Goal: Task Accomplishment & Management: Complete application form

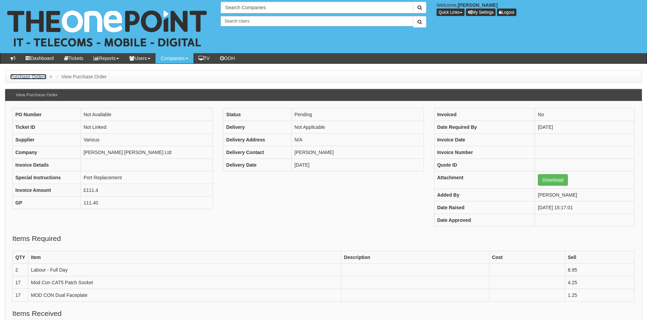
click at [34, 76] on link "Purchase Orders" at bounding box center [28, 76] width 36 height 5
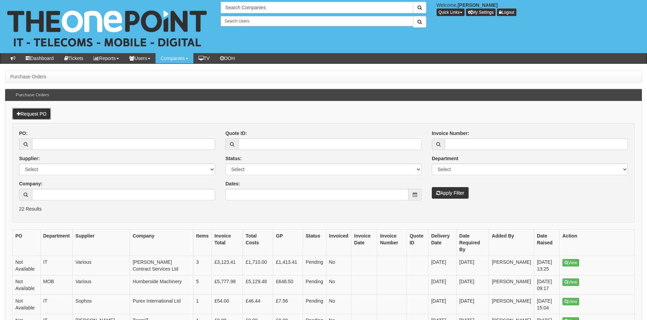
click at [37, 115] on link "Request PO" at bounding box center [31, 114] width 39 height 12
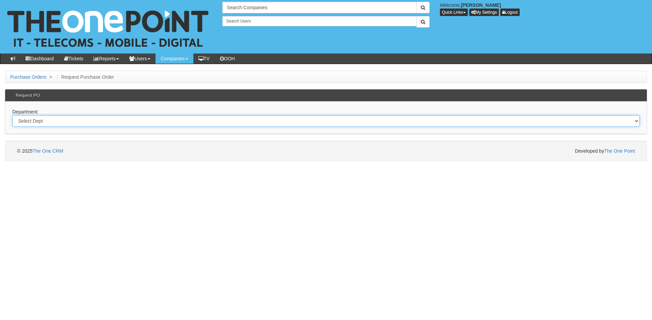
click at [57, 119] on select "Select Dept Digital Internal IT Mobiles Marketing Telecoms" at bounding box center [325, 121] width 627 height 12
select select "?pipeID=&dept=IT"
click at [12, 115] on select "Select Dept Digital Internal IT Mobiles Marketing Telecoms" at bounding box center [325, 121] width 627 height 12
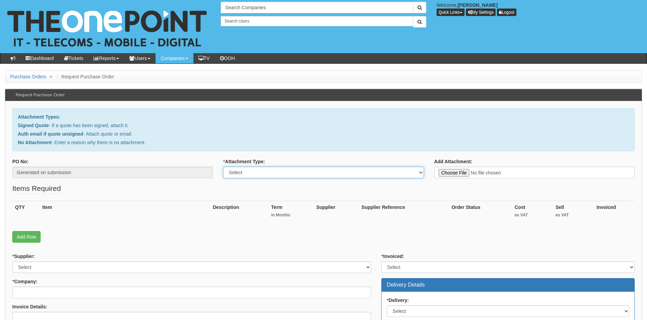
click at [269, 173] on select "Select Signed Quote Auth email with quote if unsigned No Attachment" at bounding box center [323, 173] width 200 height 12
select select "Signed Quote"
click at [223, 167] on select "Select Signed Quote Auth email with quote if unsigned No Attachment" at bounding box center [323, 173] width 200 height 12
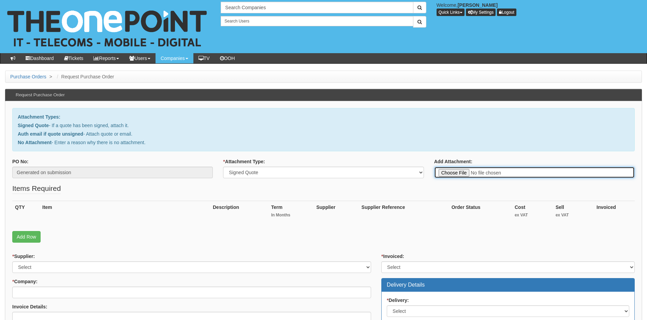
click at [463, 174] on input "Add Attachment:" at bounding box center [534, 173] width 200 height 12
type input "C:\fakepath\AI Digital - New M365 Business Standard Licence.pdf"
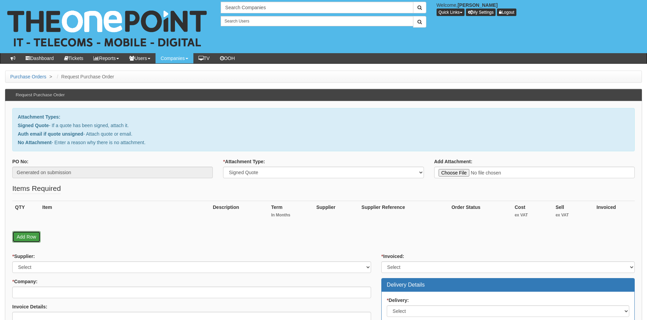
click at [35, 237] on link "Add Row" at bounding box center [26, 237] width 28 height 12
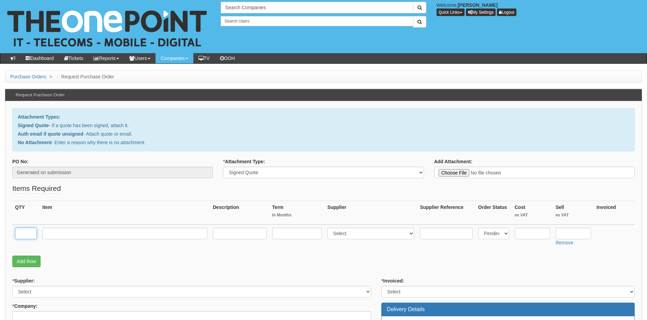
click at [25, 236] on input "text" at bounding box center [26, 234] width 22 height 12
type input "1"
type input "M365 Business Standard"
type input "12"
select select "291"
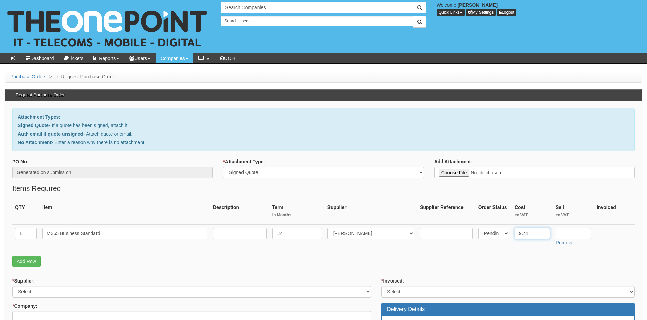
type input "9.41"
type input "12.36"
click at [89, 290] on select "Select 123 REG.co.uk 1Password 3 4Gon AA Jones Electric Ltd Abzorb Access Group…" at bounding box center [191, 292] width 359 height 12
select select "291"
click at [12, 286] on select "Select 123 REG.co.uk 1Password 3 4Gon AA Jones Electric Ltd Abzorb Access Group…" at bounding box center [191, 292] width 359 height 12
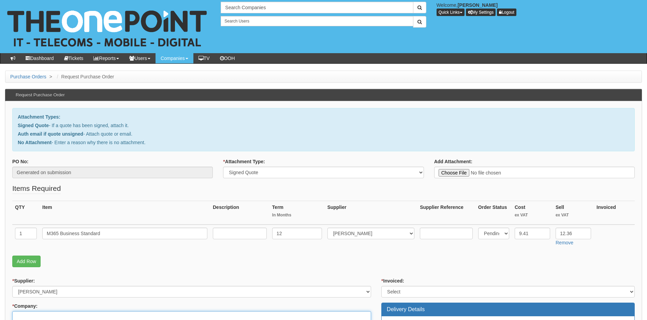
scroll to position [3, 0]
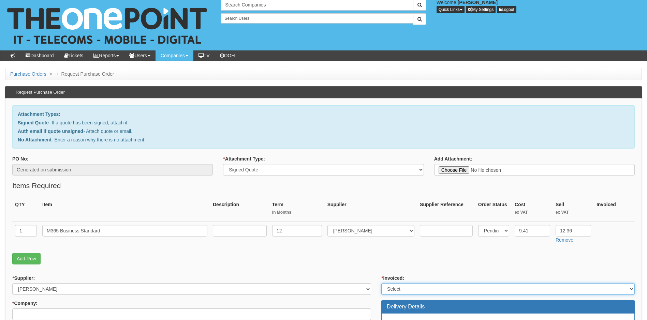
click at [463, 288] on select "Select Yes No N/A STB (part of order)" at bounding box center [507, 289] width 253 height 12
select select "1"
click at [381, 283] on select "Select Yes No N/A STB (part of order)" at bounding box center [507, 289] width 253 height 12
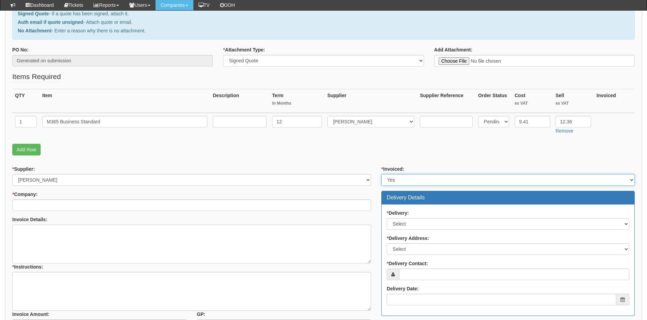
scroll to position [173, 0]
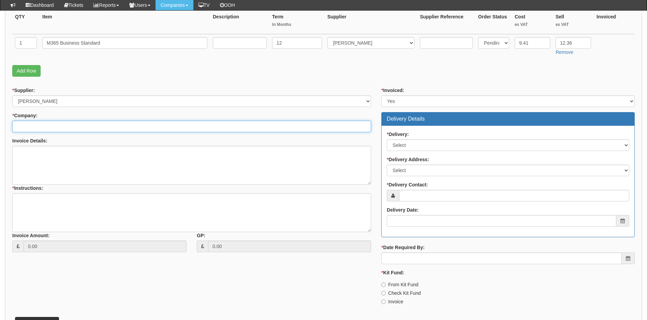
click at [147, 128] on input "* Company:" at bounding box center [191, 127] width 359 height 12
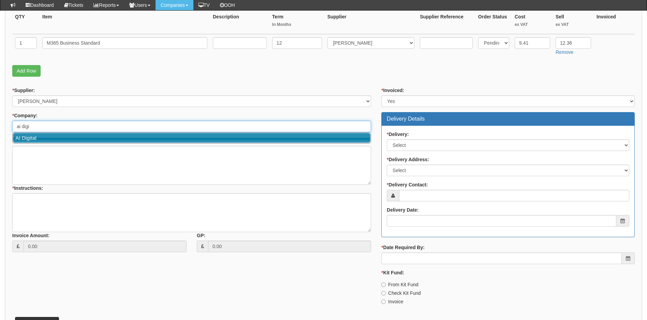
click at [147, 135] on link "AI Digital" at bounding box center [191, 138] width 357 height 10
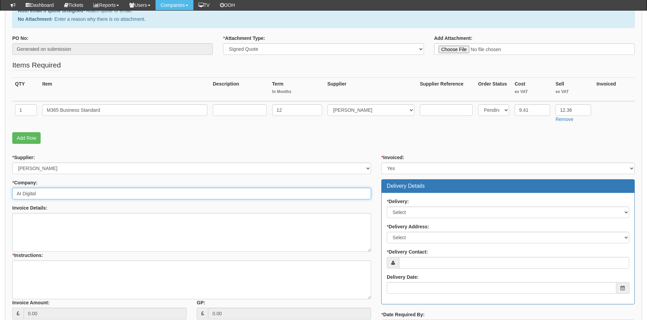
scroll to position [139, 0]
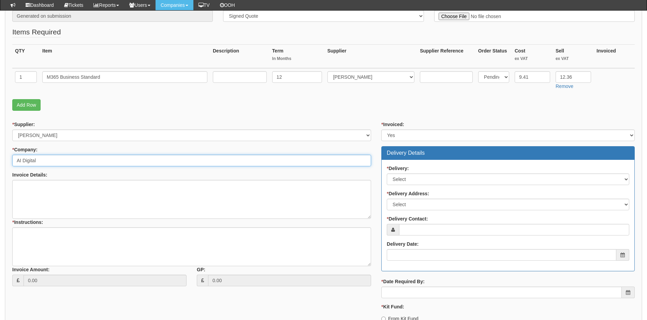
type input "AI Digital"
click at [436, 177] on select "Select No Not Applicable Yes" at bounding box center [507, 179] width 242 height 12
select select "3"
click at [386, 173] on select "Select No Not Applicable Yes" at bounding box center [507, 179] width 242 height 12
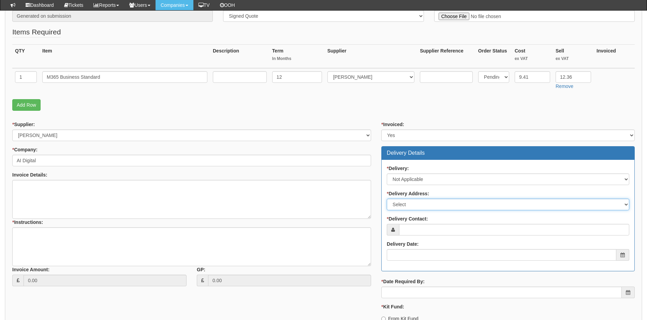
click at [435, 204] on select "Select Not Applicable Main Address - LN6 3QN Other" at bounding box center [507, 205] width 242 height 12
select select "N/A"
click at [386, 199] on select "Select Not Applicable Main Address - LN6 3QN Other" at bounding box center [507, 205] width 242 height 12
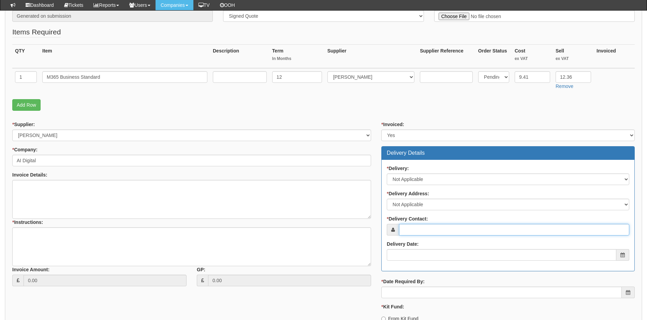
click at [438, 226] on input "* Delivery Contact:" at bounding box center [514, 230] width 230 height 12
click at [415, 230] on input "* Delivery Contact:" at bounding box center [514, 230] width 230 height 12
paste input "alysha.brant@aidigital.co.uk"
type input "alysha.brant@aidigital.co.uk"
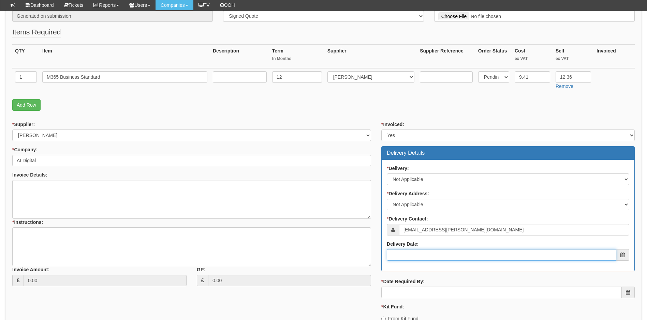
click at [428, 257] on input "Delivery Date:" at bounding box center [500, 255] width 229 height 12
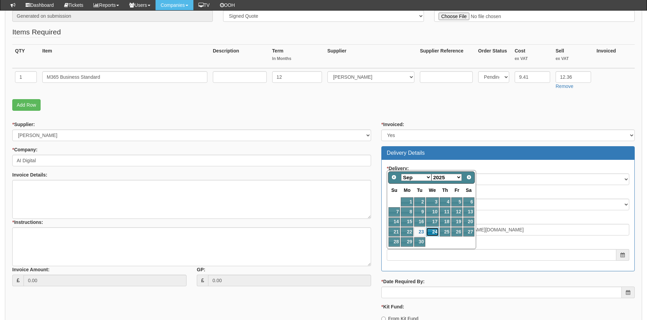
click at [434, 232] on link "24" at bounding box center [432, 231] width 13 height 9
type input "2025-09-24"
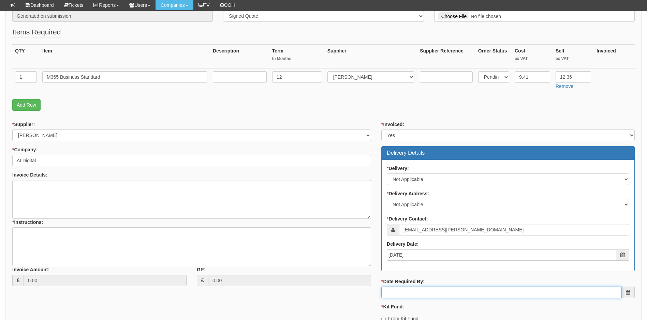
click at [434, 293] on input "* Date Required By:" at bounding box center [501, 293] width 240 height 12
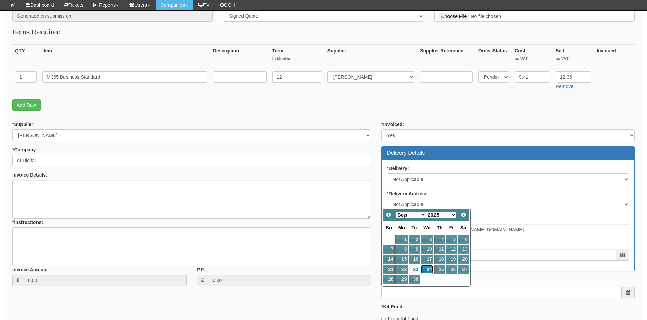
click at [430, 270] on link "24" at bounding box center [426, 269] width 13 height 9
type input "2025-09-24"
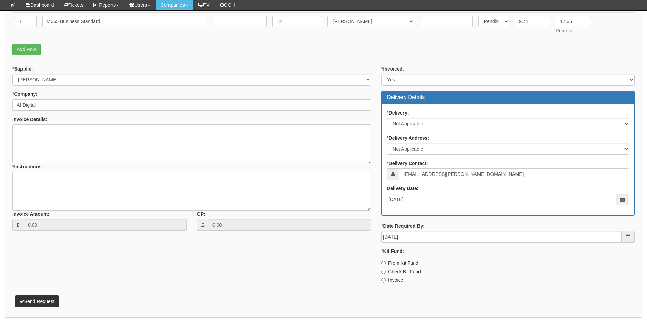
scroll to position [207, 0]
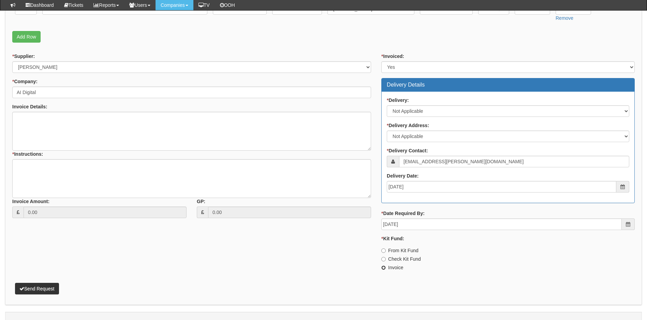
click at [382, 268] on input "Invoice" at bounding box center [383, 268] width 4 height 4
radio input "true"
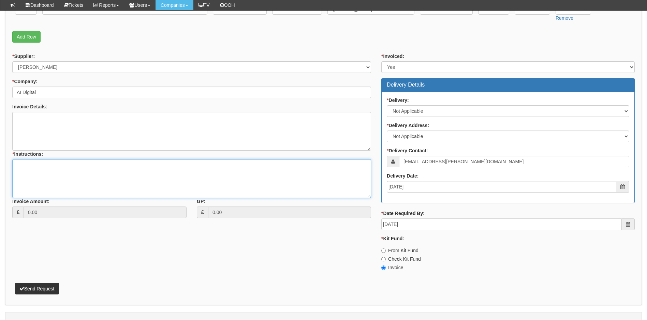
click at [31, 165] on textarea "* Instructions:" at bounding box center [191, 178] width 359 height 39
click at [84, 166] on textarea "Linked to ticket" at bounding box center [191, 178] width 359 height 39
paste textarea "432426"
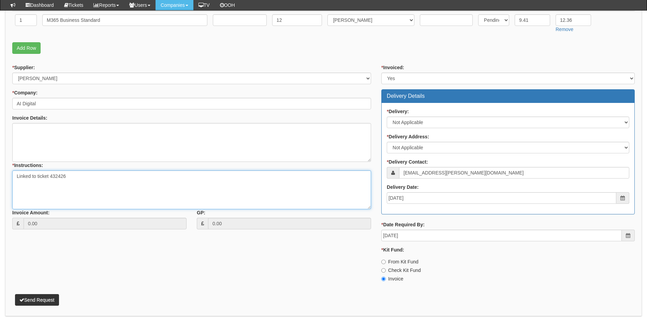
scroll to position [219, 0]
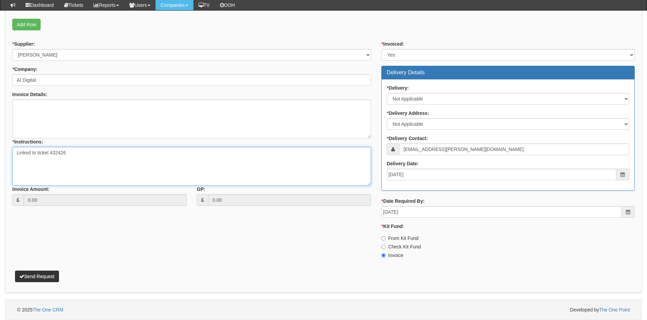
type textarea "Linked to ticket 432426"
click at [50, 278] on button "Send Request" at bounding box center [37, 277] width 44 height 12
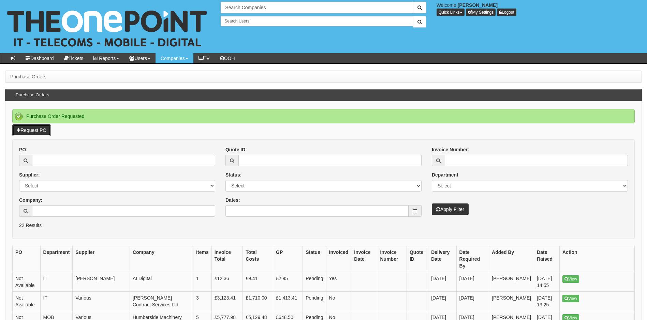
click at [39, 131] on link "Request PO" at bounding box center [31, 130] width 39 height 12
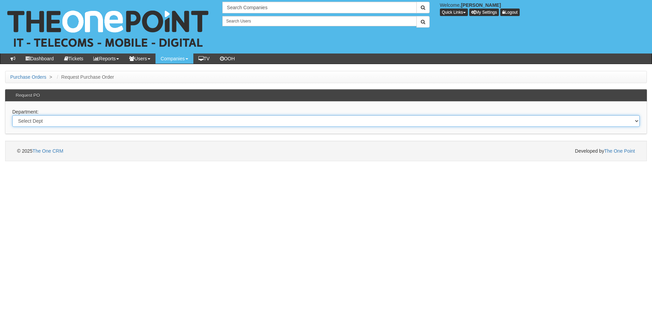
click at [65, 119] on select "Select Dept Digital Internal IT Mobiles Marketing Telecoms" at bounding box center [325, 121] width 627 height 12
select select "?pipeID=&dept=IT"
click at [12, 115] on select "Select Dept Digital Internal IT Mobiles Marketing Telecoms" at bounding box center [325, 121] width 627 height 12
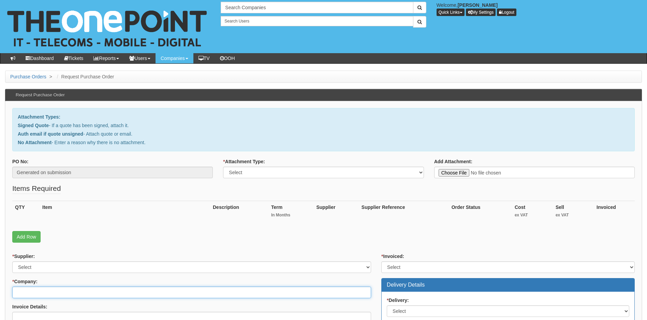
click at [48, 295] on input "* Company:" at bounding box center [191, 293] width 359 height 12
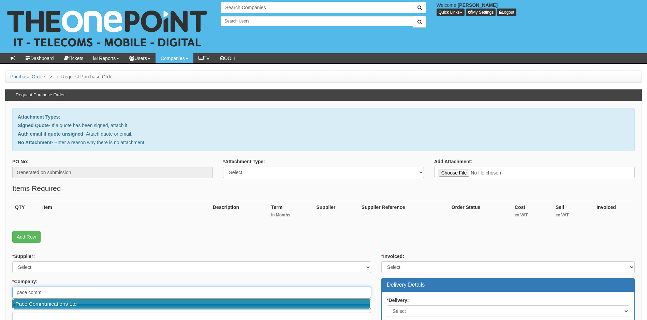
click at [66, 306] on link "Pace Communications Ltd" at bounding box center [191, 304] width 357 height 10
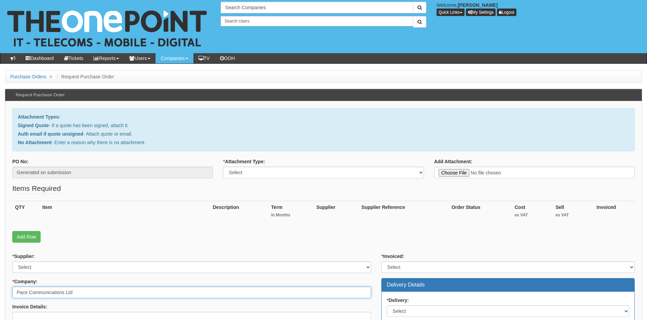
type input "Pace Communications Ltd"
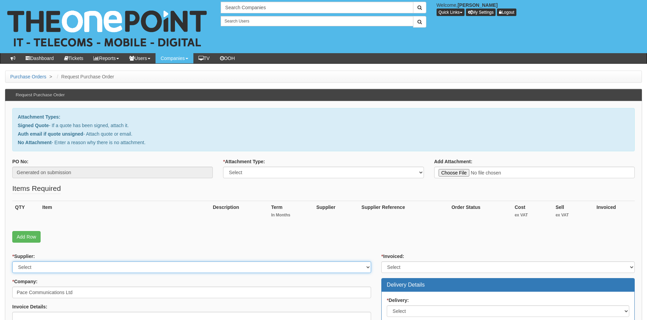
click at [155, 268] on select "Select 123 REG.co.uk 1Password 3 4Gon AA Jones Electric Ltd Abzorb Access Group…" at bounding box center [191, 267] width 359 height 12
select select "291"
click at [155, 268] on select "Select 123 REG.co.uk 1Password 3 4Gon AA Jones Electric Ltd Abzorb Access Group…" at bounding box center [191, 267] width 359 height 12
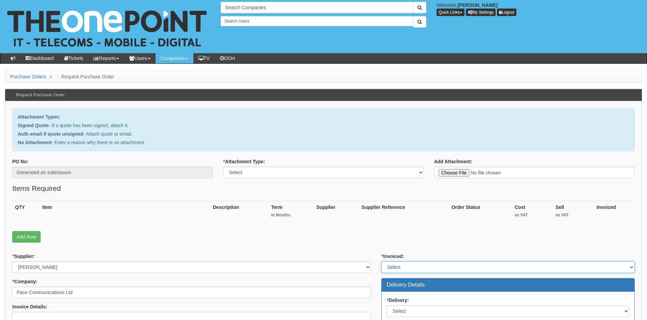
click at [435, 264] on select "Select Yes No N/A STB (part of order)" at bounding box center [507, 267] width 253 height 12
select select "1"
click at [381, 261] on select "Select Yes No N/A STB (part of order)" at bounding box center [507, 267] width 253 height 12
click at [331, 173] on select "Select Signed Quote Auth email with quote if unsigned No Attachment" at bounding box center [323, 173] width 200 height 12
select select "Signed Quote"
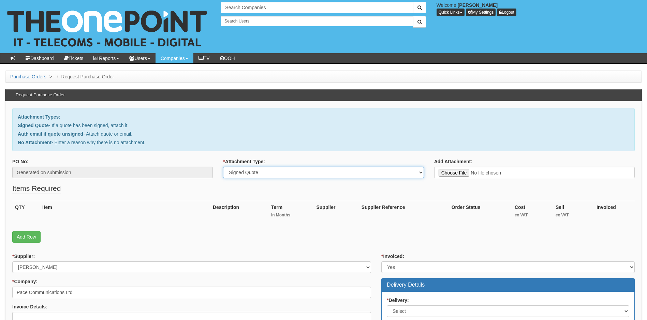
click at [223, 167] on select "Select Signed Quote Auth email with quote if unsigned No Attachment" at bounding box center [323, 173] width 200 height 12
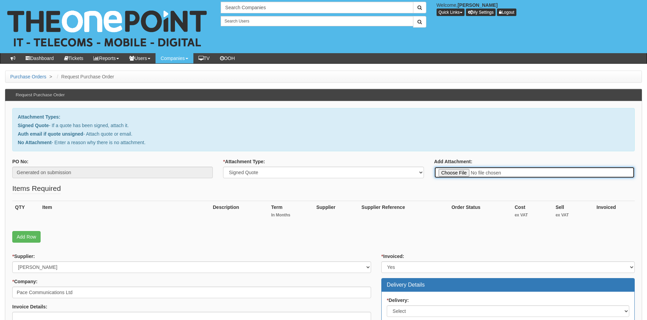
click at [457, 173] on input "Add Attachment:" at bounding box center [534, 173] width 200 height 12
type input "C:\fakepath\Pace Communications - New M365 Business Standard Licence.pdf"
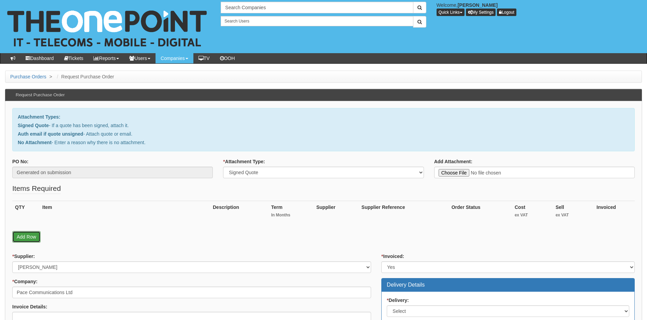
click at [29, 236] on link "Add Row" at bounding box center [26, 237] width 28 height 12
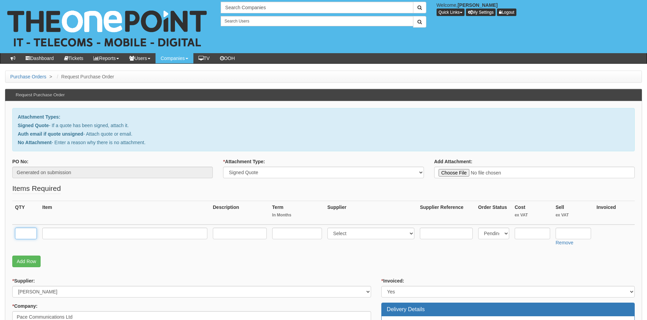
click at [27, 234] on input "text" at bounding box center [26, 234] width 22 height 12
type input "1"
click at [74, 237] on input "text" at bounding box center [124, 234] width 165 height 12
type input "M365 Business Standard"
type input "12"
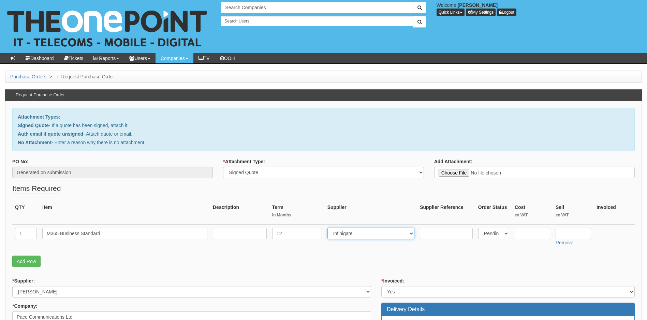
select select "291"
type input "8.22"
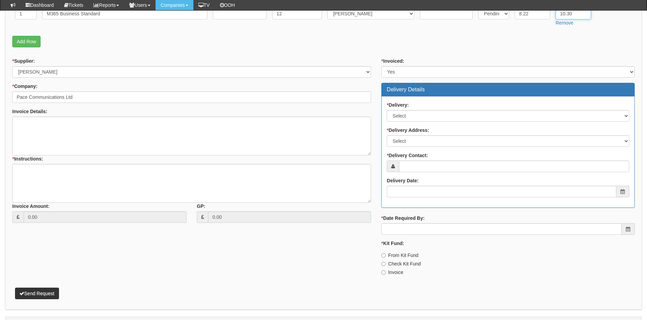
scroll to position [204, 0]
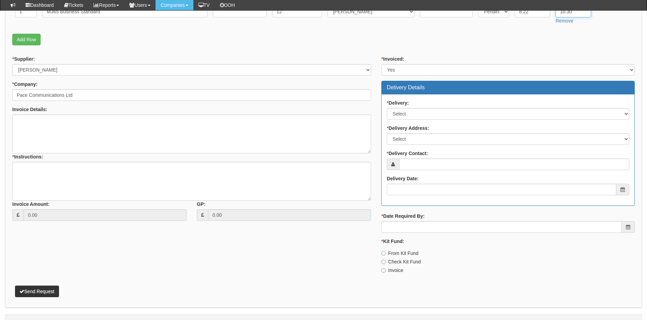
type input "10.30"
click at [42, 173] on textarea "* Instructions:" at bounding box center [191, 181] width 359 height 39
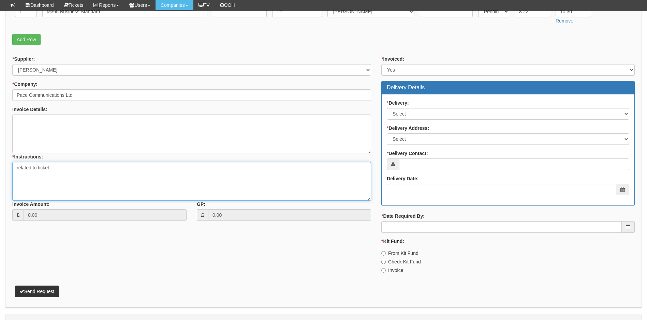
click at [74, 168] on textarea "related to ticket" at bounding box center [191, 181] width 359 height 39
paste textarea "434487"
type textarea "related to ticket 434487"
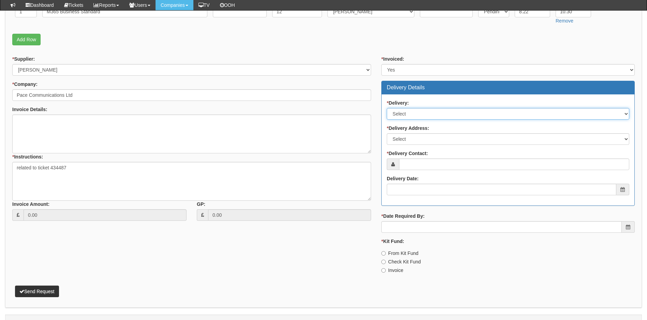
click at [422, 112] on select "Select No Not Applicable Yes" at bounding box center [507, 114] width 242 height 12
select select "3"
click at [386, 108] on select "Select No Not Applicable Yes" at bounding box center [507, 114] width 242 height 12
click at [427, 138] on select "Select Not Applicable Main Address - HU12LP Other" at bounding box center [507, 139] width 242 height 12
select select "N/A"
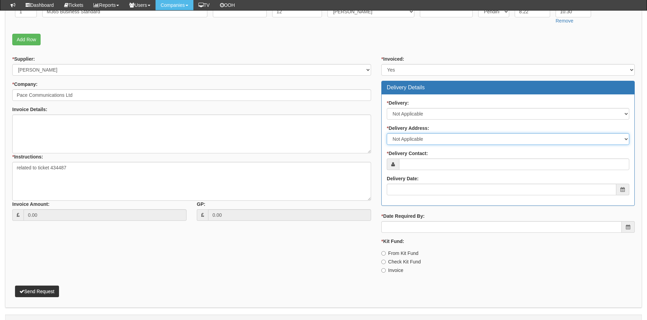
click at [386, 133] on select "Select Not Applicable Main Address - HU12LP Other" at bounding box center [507, 139] width 242 height 12
click at [431, 157] on div "* Delivery Contact:" at bounding box center [507, 160] width 242 height 20
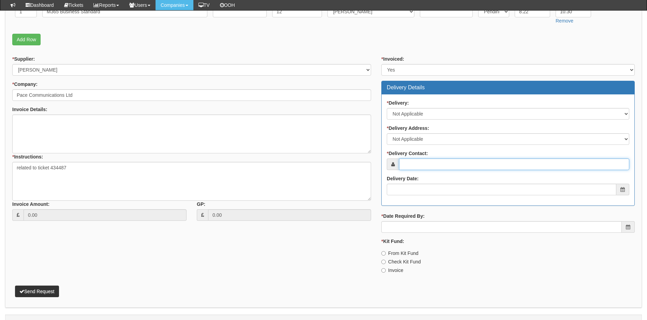
click at [429, 164] on input "* Delivery Contact:" at bounding box center [514, 164] width 230 height 12
click at [417, 166] on input "* Delivery Contact:" at bounding box center [514, 164] width 230 height 12
paste input "katie.wallis@pacecomms.co.uk"
type input "katie.wallis@pacecomms.co.uk"
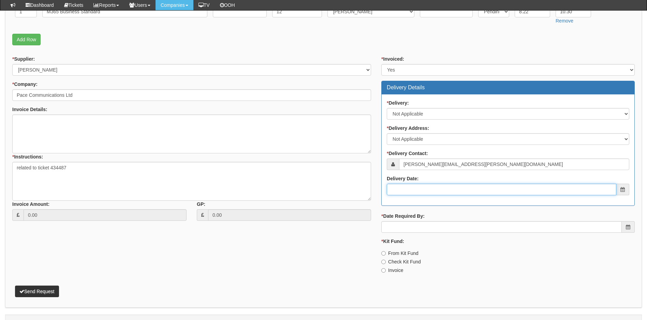
click at [415, 189] on input "Delivery Date:" at bounding box center [500, 190] width 229 height 12
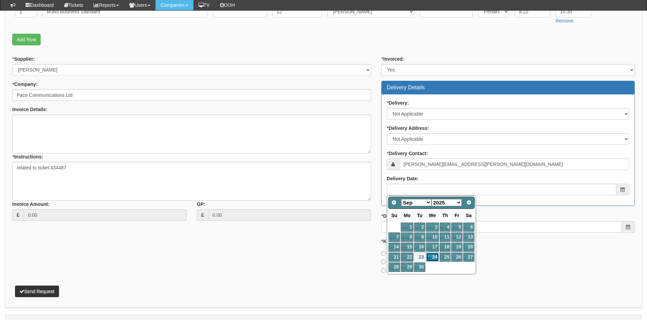
click at [435, 256] on link "24" at bounding box center [432, 257] width 13 height 9
type input "[DATE]"
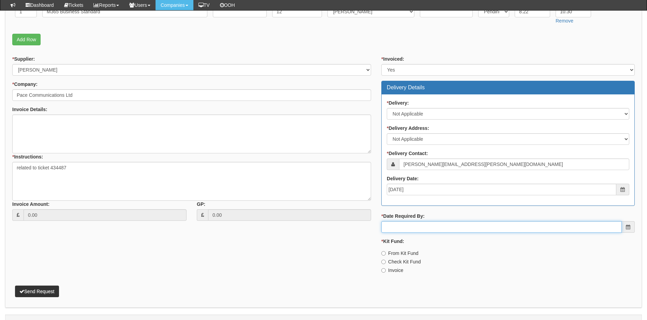
click at [436, 227] on input "* Date Required By:" at bounding box center [501, 227] width 240 height 12
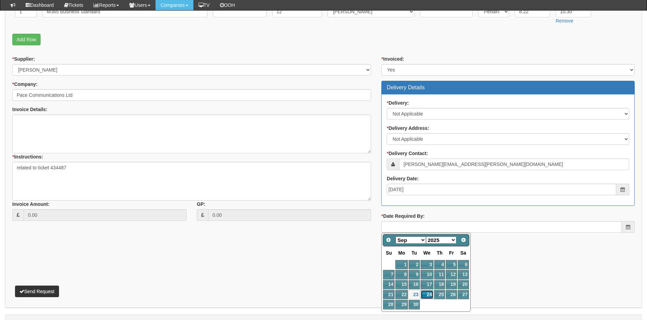
click at [427, 292] on link "24" at bounding box center [426, 294] width 13 height 9
type input "[DATE]"
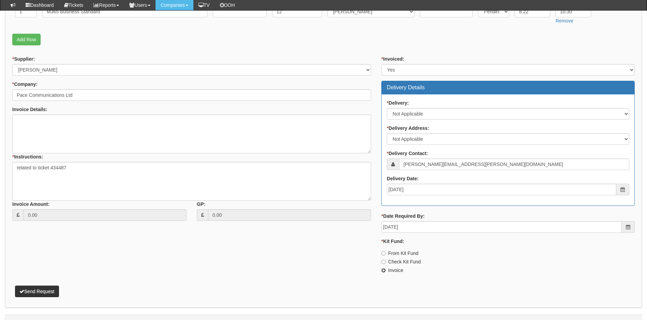
click at [383, 271] on input "Invoice" at bounding box center [383, 270] width 4 height 4
radio input "true"
click at [38, 291] on button "Send Request" at bounding box center [37, 292] width 44 height 12
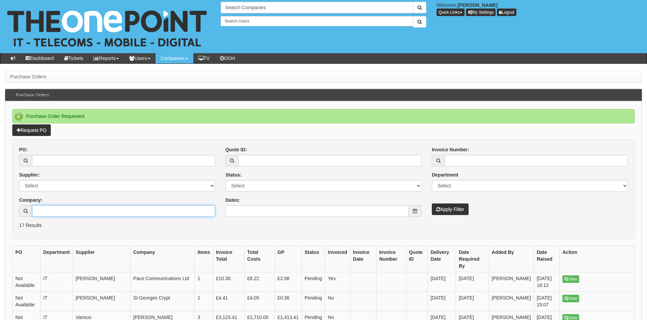
click at [67, 212] on input "Company:" at bounding box center [123, 211] width 183 height 12
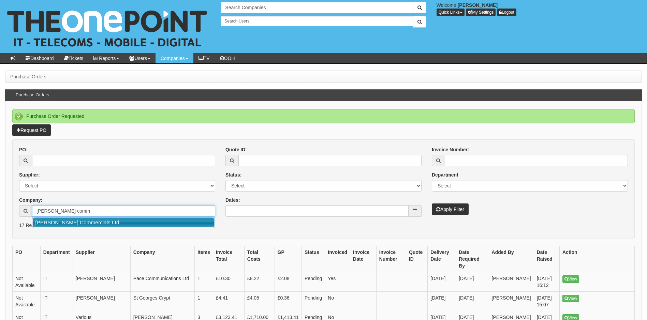
click at [100, 225] on link "[PERSON_NAME] Commercials Ltd" at bounding box center [124, 222] width 182 height 10
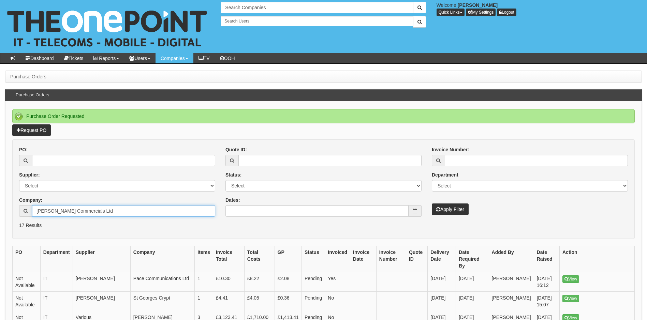
type input "Thompson Commercials Ltd"
click at [455, 209] on button "Apply Filter" at bounding box center [449, 209] width 37 height 12
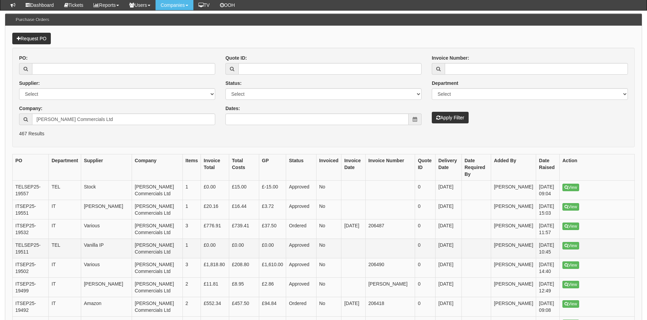
scroll to position [68, 0]
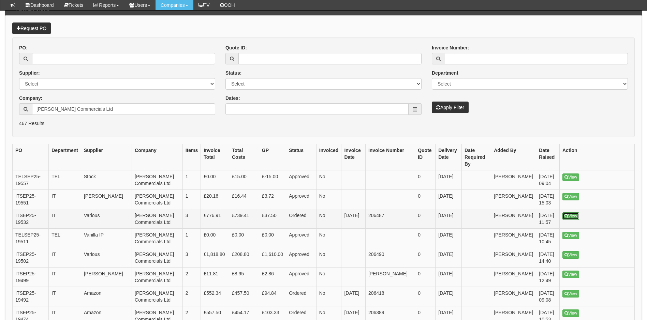
click at [568, 212] on link "View" at bounding box center [570, 215] width 17 height 7
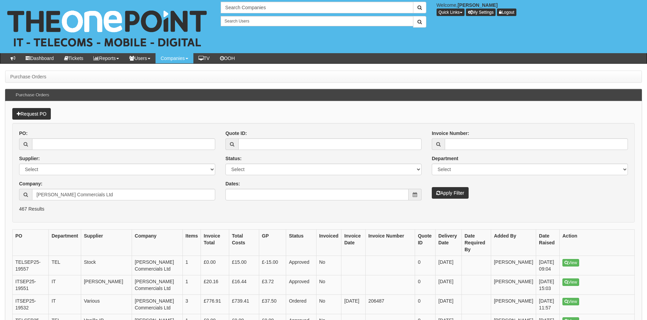
scroll to position [86, 0]
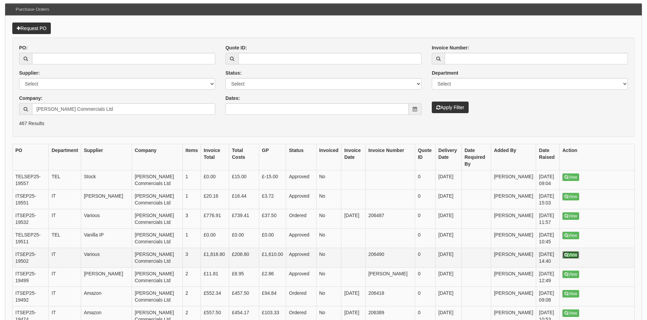
click at [566, 253] on icon at bounding box center [566, 255] width 4 height 4
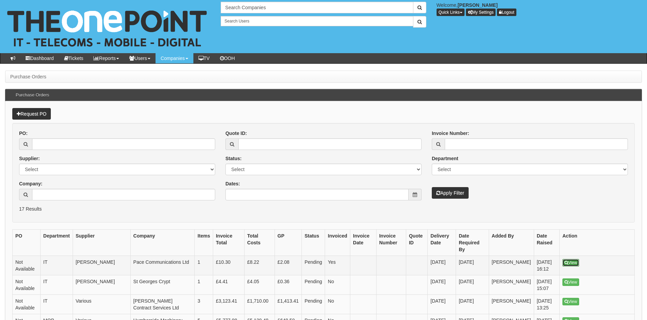
click at [569, 259] on link "View" at bounding box center [570, 262] width 17 height 7
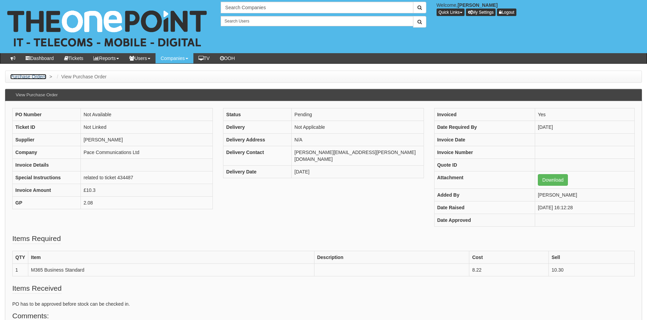
click at [39, 78] on link "Purchase Orders" at bounding box center [28, 76] width 36 height 5
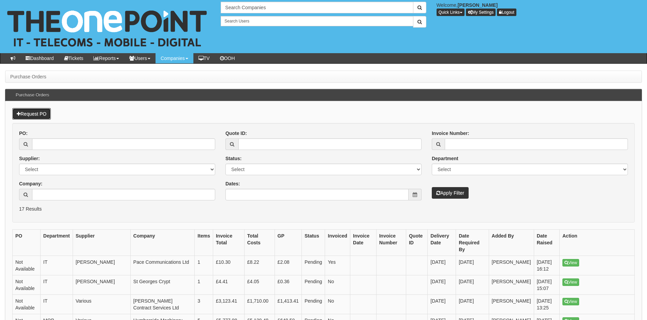
click at [45, 115] on link "Request PO" at bounding box center [31, 114] width 39 height 12
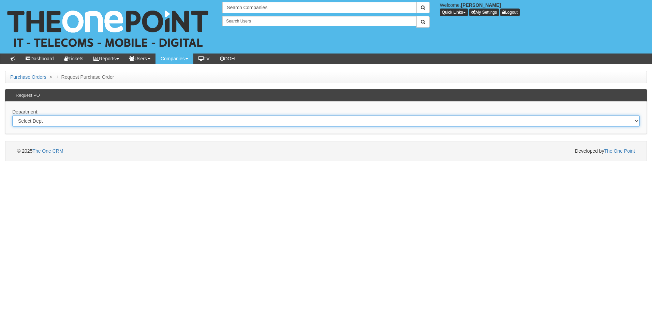
click at [60, 120] on select "Select Dept Digital Internal IT Mobiles Marketing Telecoms" at bounding box center [325, 121] width 627 height 12
select select "?pipeID=&dept=MOB"
click at [12, 115] on select "Select Dept Digital Internal IT Mobiles Marketing Telecoms" at bounding box center [325, 121] width 627 height 12
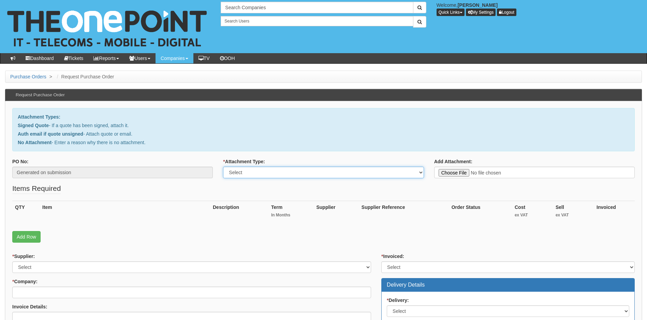
click at [333, 169] on select "Select Signed Quote Auth email with quote if unsigned No Attachment" at bounding box center [323, 173] width 200 height 12
select select "Signed Quote"
click at [223, 167] on select "Select Signed Quote Auth email with quote if unsigned No Attachment" at bounding box center [323, 173] width 200 height 12
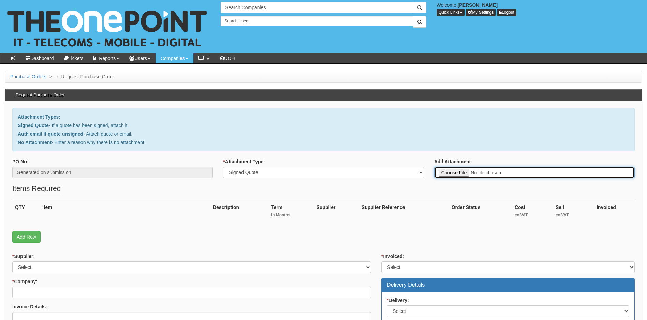
click at [461, 175] on input "Add Attachment:" at bounding box center [534, 173] width 200 height 12
type input "C:\fakepath\Sure Group - iPhone 17 Pro 256Gb Orange.pdf"
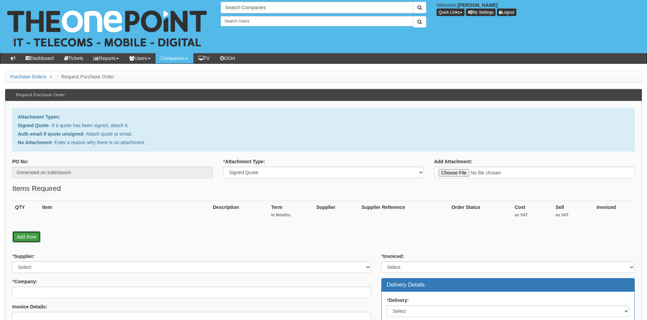
click at [28, 235] on link "Add Row" at bounding box center [26, 237] width 28 height 12
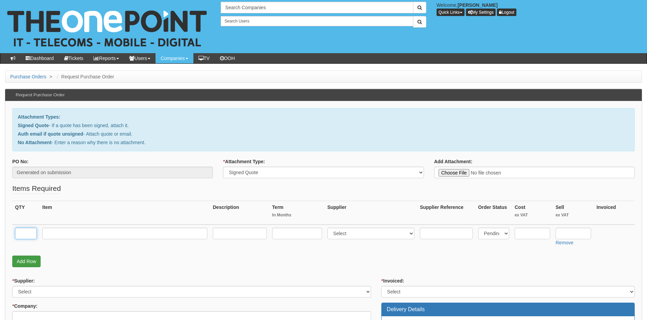
click at [28, 235] on input "text" at bounding box center [26, 234] width 22 height 12
type input "1"
type input "iPhone 17 Pro 256Gb Orange"
click at [312, 238] on input "text" at bounding box center [297, 234] width 50 height 12
type input "0"
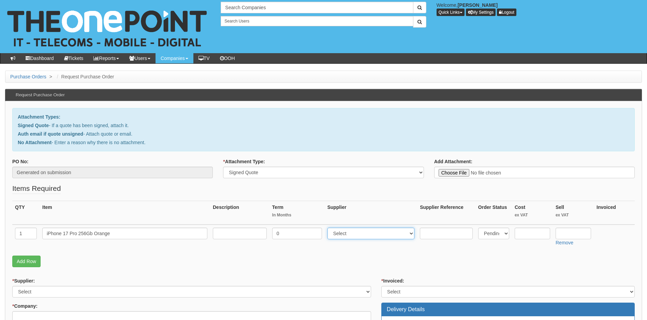
click at [367, 232] on select "Select 123 [DOMAIN_NAME] 1Password 3 4Gon [PERSON_NAME] Electric Ltd Abzorb Acc…" at bounding box center [370, 234] width 87 height 12
select select "54"
click at [367, 232] on select "Select 123 [DOMAIN_NAME] 1Password 3 4Gon [PERSON_NAME] Electric Ltd Abzorb Acc…" at bounding box center [370, 234] width 87 height 12
click at [566, 233] on input "text" at bounding box center [572, 234] width 35 height 12
type input "995"
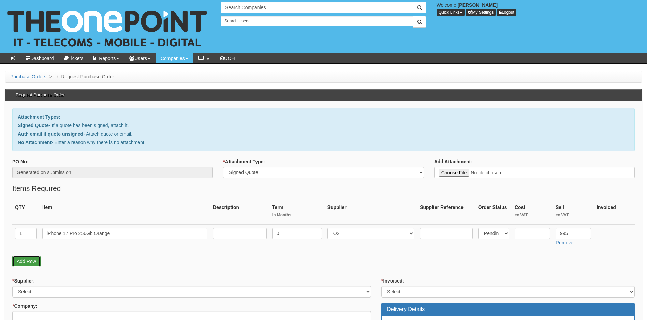
click at [29, 262] on link "Add Row" at bounding box center [26, 262] width 28 height 12
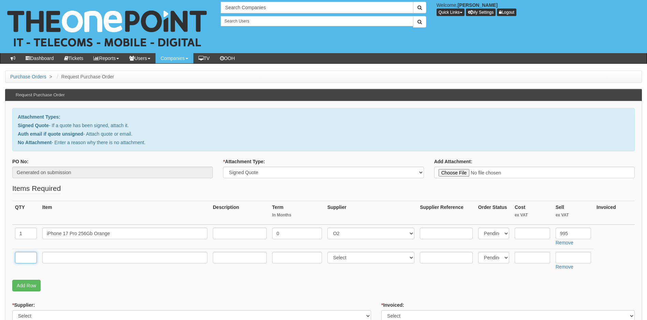
click at [30, 258] on input "text" at bounding box center [26, 258] width 22 height 12
type input "1"
type input "Delivery"
type input "0"
select select "81"
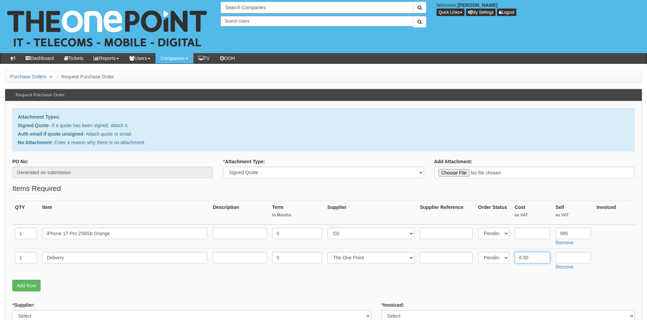
type input "6.50"
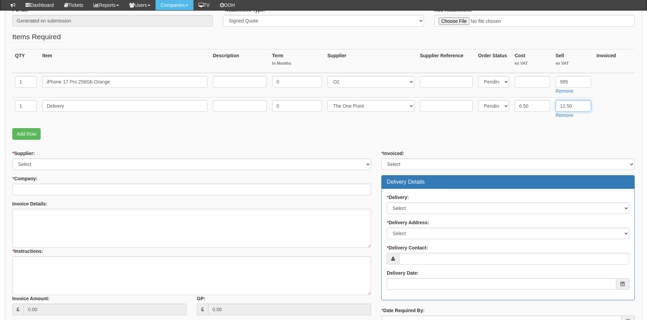
scroll to position [136, 0]
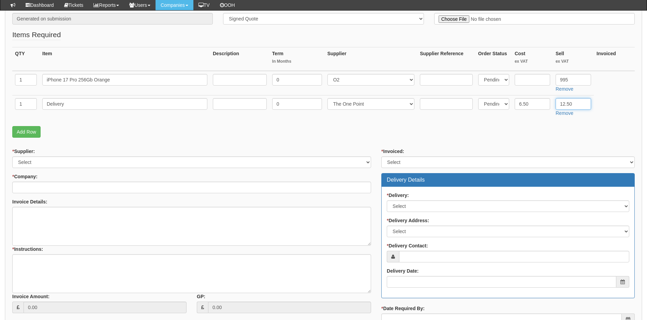
type input "12.50"
click at [76, 186] on input "* Company:" at bounding box center [191, 188] width 359 height 12
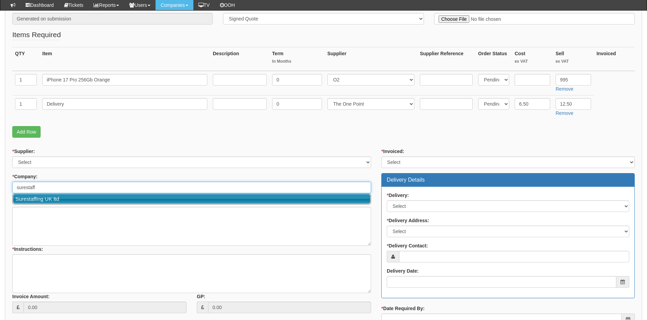
click at [82, 199] on link "Surestaffing UK ltd" at bounding box center [191, 199] width 357 height 10
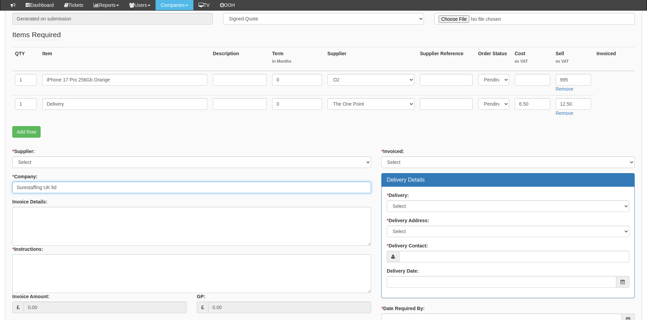
type input "Surestaffing UK ltd"
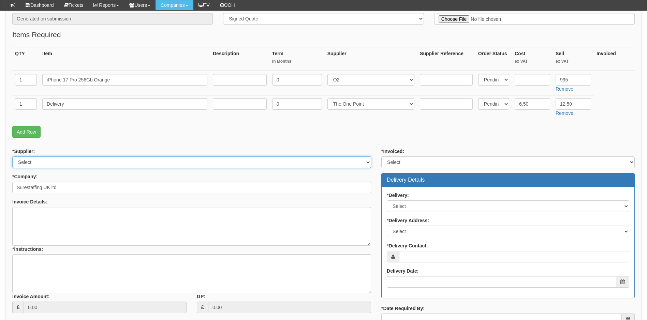
click at [115, 164] on select "Select 123 [DOMAIN_NAME] 1Password 3 4Gon [PERSON_NAME] Electric Ltd Abzorb Acc…" at bounding box center [191, 162] width 359 height 12
select select "54"
click at [115, 164] on select "Select 123 [DOMAIN_NAME] 1Password 3 4Gon [PERSON_NAME] Electric Ltd Abzorb Acc…" at bounding box center [191, 162] width 359 height 12
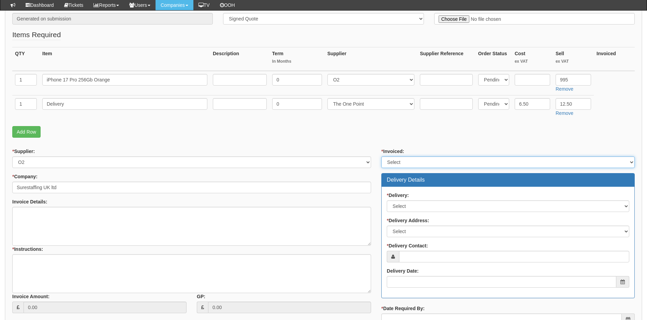
click at [439, 163] on select "Select Yes No N/A STB (part of order)" at bounding box center [507, 162] width 253 height 12
select select "1"
click at [381, 156] on select "Select Yes No N/A STB (part of order)" at bounding box center [507, 162] width 253 height 12
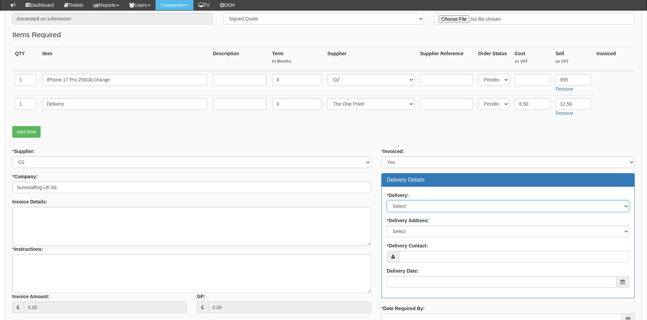
click at [436, 207] on select "Select No Not Applicable Yes" at bounding box center [507, 206] width 242 height 12
select select "1"
click at [386, 200] on select "Select No Not Applicable Yes" at bounding box center [507, 206] width 242 height 12
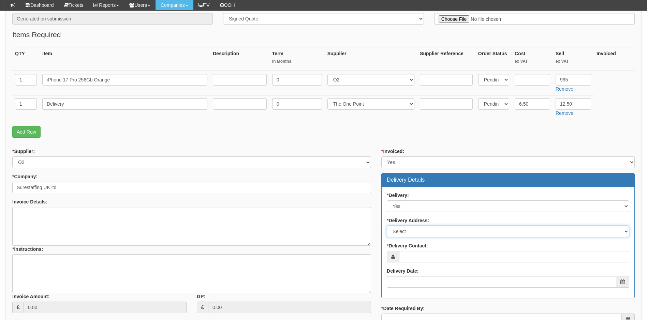
click at [434, 229] on select "Select Not Applicable Main Address - HU3 2AA Other" at bounding box center [507, 232] width 242 height 12
select select "company_main_address"
click at [386, 226] on select "Select Not Applicable Main Address - HU3 2AA Other" at bounding box center [507, 232] width 242 height 12
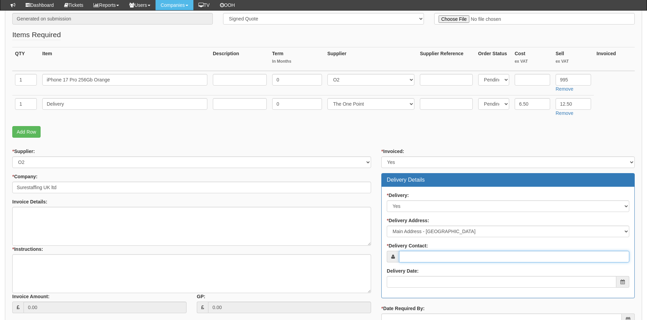
click at [432, 255] on input "* Delivery Contact:" at bounding box center [514, 257] width 230 height 12
click at [438, 258] on input "* Delivery Contact:" at bounding box center [514, 257] width 230 height 12
paste input "[PERSON_NAME][EMAIL_ADDRESS][PERSON_NAME][DOMAIN_NAME]"
type input "[PERSON_NAME][EMAIL_ADDRESS][PERSON_NAME][DOMAIN_NAME]"
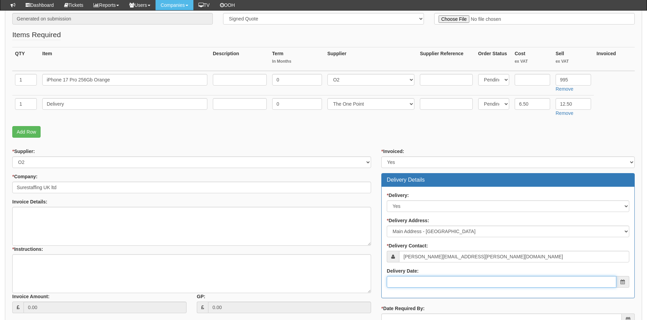
click at [416, 282] on input "Delivery Date:" at bounding box center [500, 282] width 229 height 12
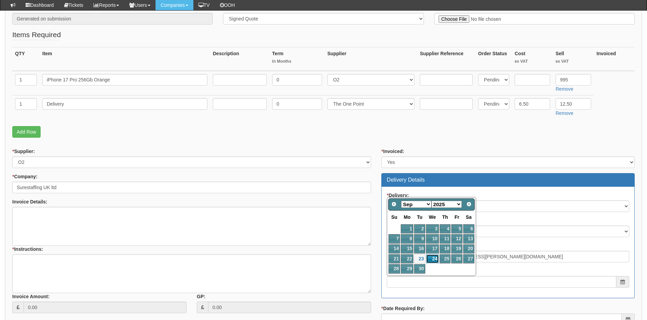
click at [435, 258] on link "24" at bounding box center [432, 258] width 13 height 9
type input "[DATE]"
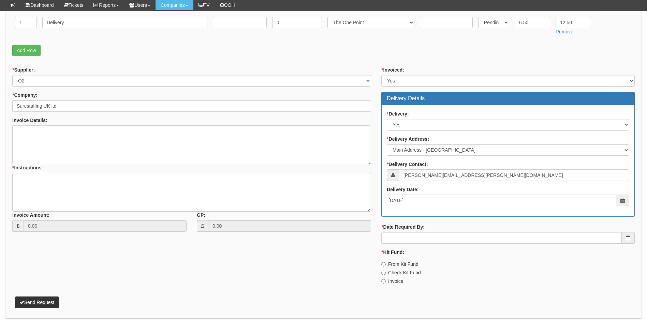
scroll to position [244, 0]
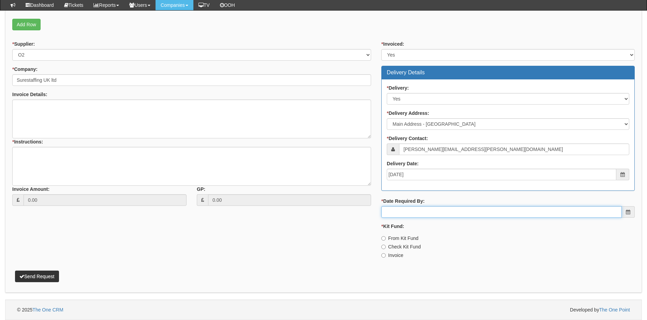
click at [446, 213] on input "* Date Required By:" at bounding box center [501, 212] width 240 height 12
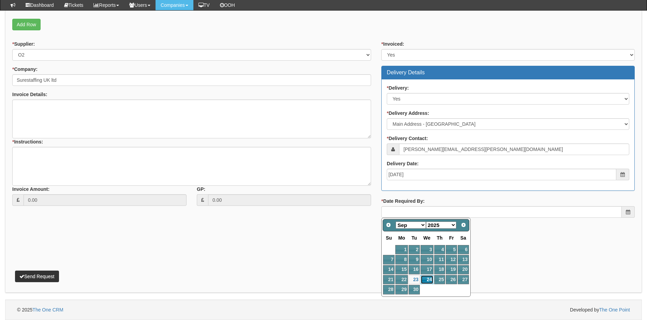
click at [428, 279] on link "24" at bounding box center [426, 279] width 13 height 9
type input "[DATE]"
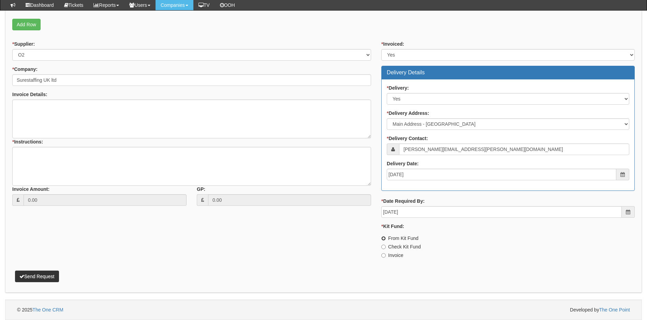
click at [383, 237] on input "From Kit Fund" at bounding box center [383, 238] width 4 height 4
radio input "true"
click at [57, 151] on textarea "* Instructions:" at bounding box center [191, 166] width 359 height 39
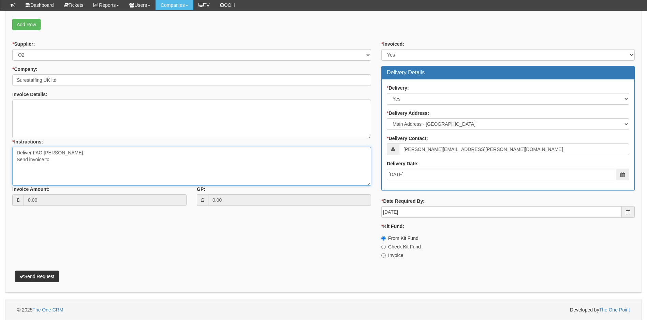
paste textarea "[PERSON_NAME][EMAIL_ADDRESS][PERSON_NAME][DOMAIN_NAME]"
click at [81, 152] on textarea "Deliver FAO [PERSON_NAME]. Send invoice to [PERSON_NAME][EMAIL_ADDRESS][PERSON_…" at bounding box center [191, 166] width 359 height 39
click at [17, 152] on textarea "Deliver FAO [PERSON_NAME]. Send invoice to [PERSON_NAME][EMAIL_ADDRESS][PERSON_…" at bounding box center [191, 166] width 359 height 39
click at [125, 167] on textarea "Please place back order with O2 Deliver FAO Will [PERSON_NAME]. Send invoice to…" at bounding box center [191, 166] width 359 height 39
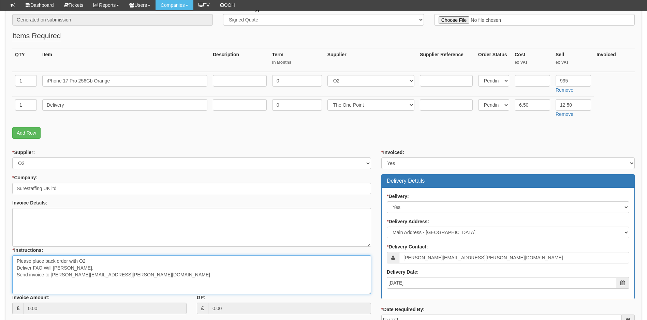
scroll to position [107, 0]
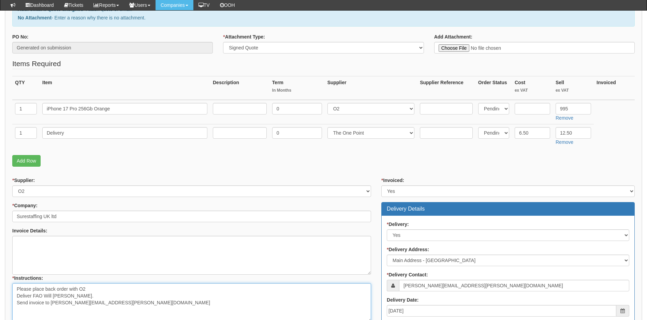
type textarea "Please place back order with O2 Deliver FAO Will [PERSON_NAME]. Send invoice to…"
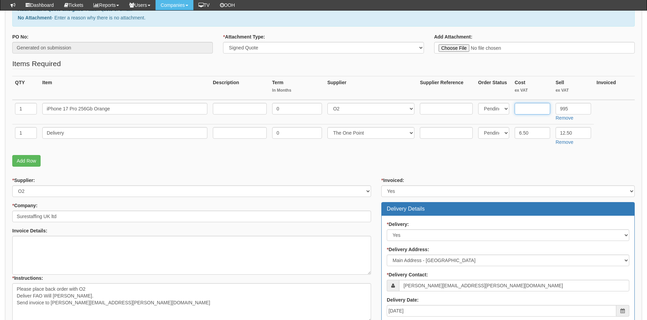
click at [531, 112] on input "text" at bounding box center [531, 109] width 35 height 12
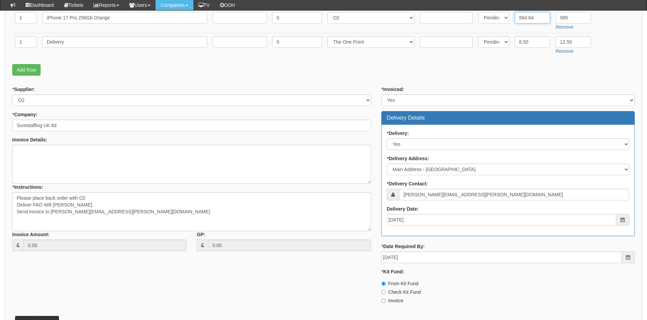
scroll to position [210, 0]
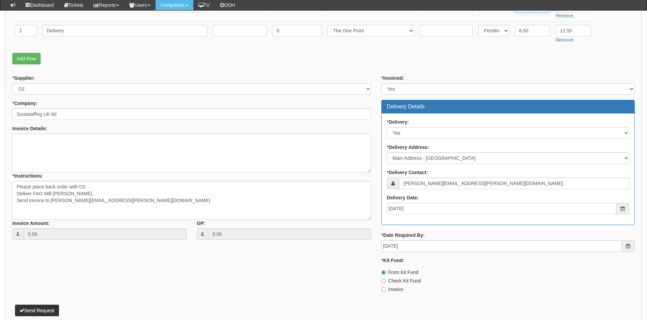
type input "894.64"
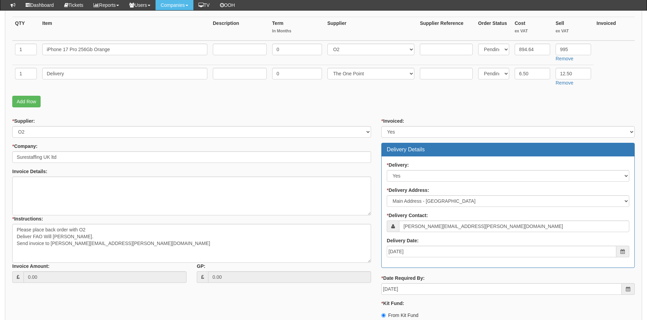
scroll to position [244, 0]
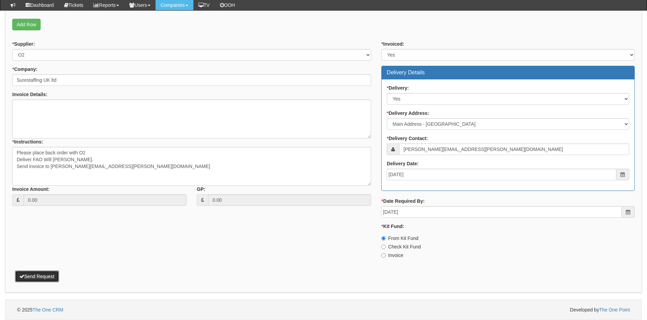
click at [43, 276] on button "Send Request" at bounding box center [37, 277] width 44 height 12
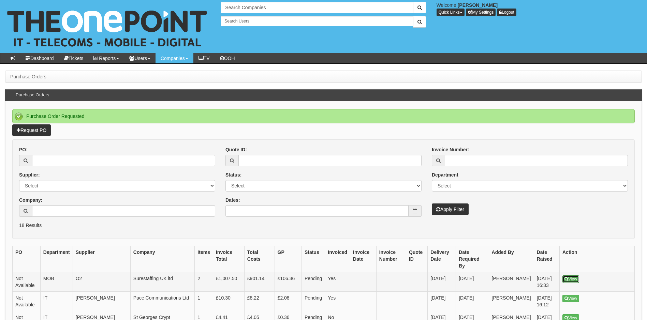
click at [572, 275] on link "View" at bounding box center [570, 278] width 17 height 7
